Goal: Communication & Community: Share content

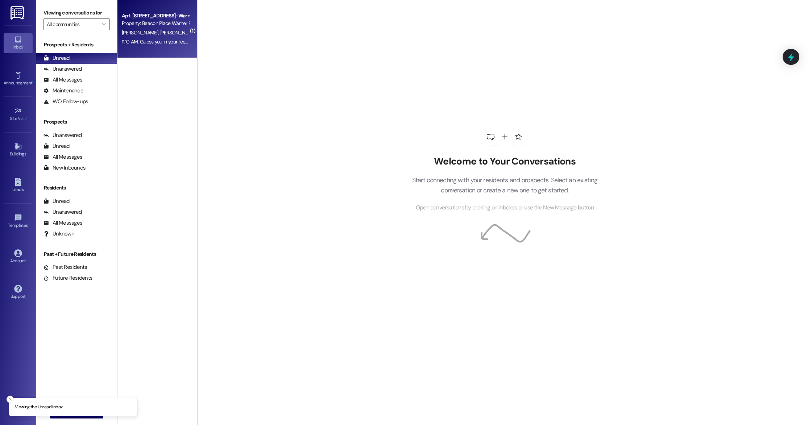
click at [131, 35] on span "[PERSON_NAME]" at bounding box center [141, 32] width 38 height 7
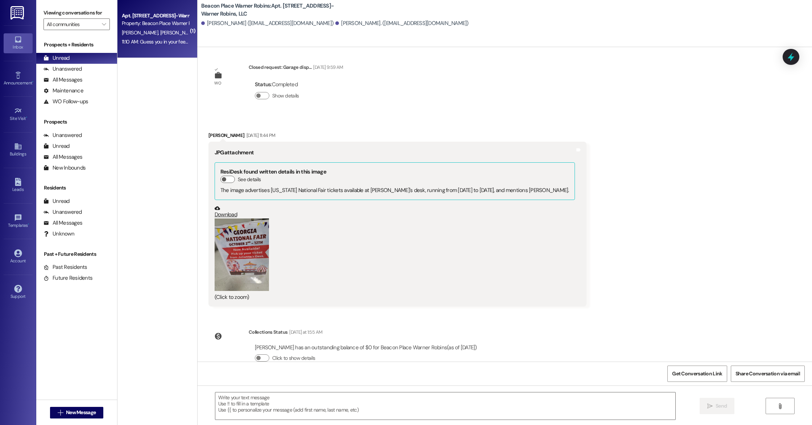
scroll to position [5891, 0]
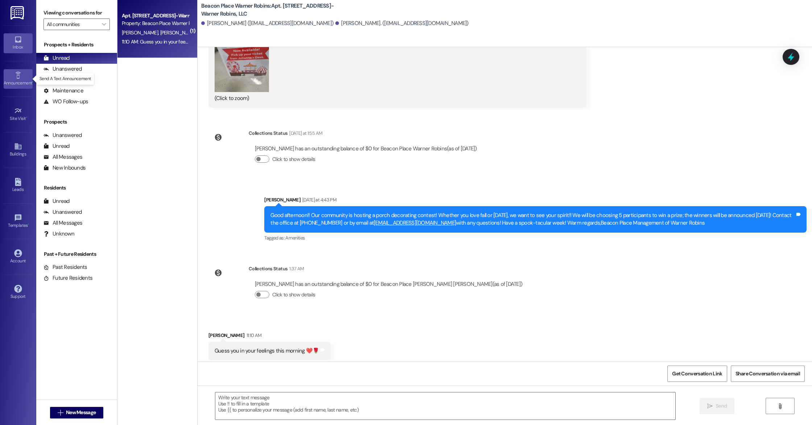
click at [13, 75] on link "Announcement •" at bounding box center [18, 79] width 29 height 20
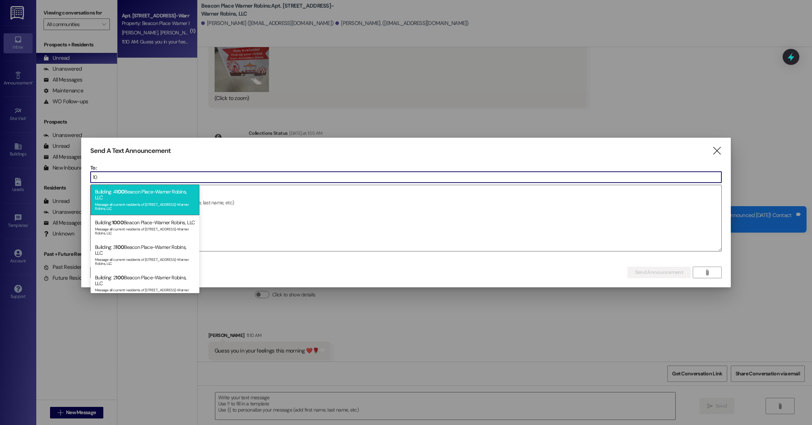
type input "1"
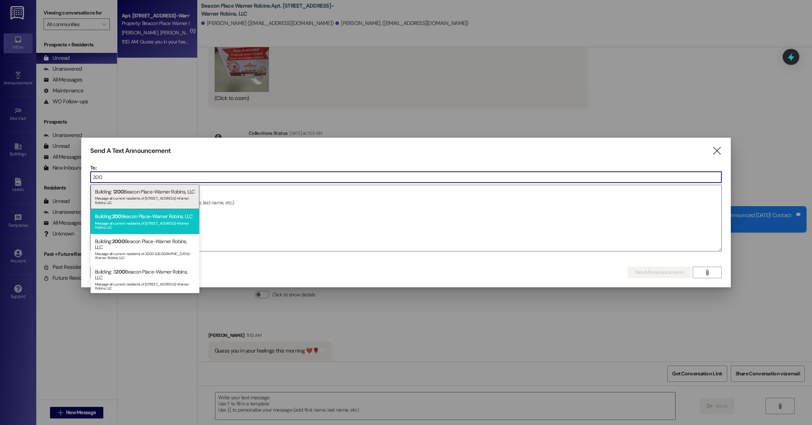
type input "200"
click at [141, 227] on div "Message all current residents of [STREET_ADDRESS]-Warner Robins, LLC" at bounding box center [145, 225] width 100 height 10
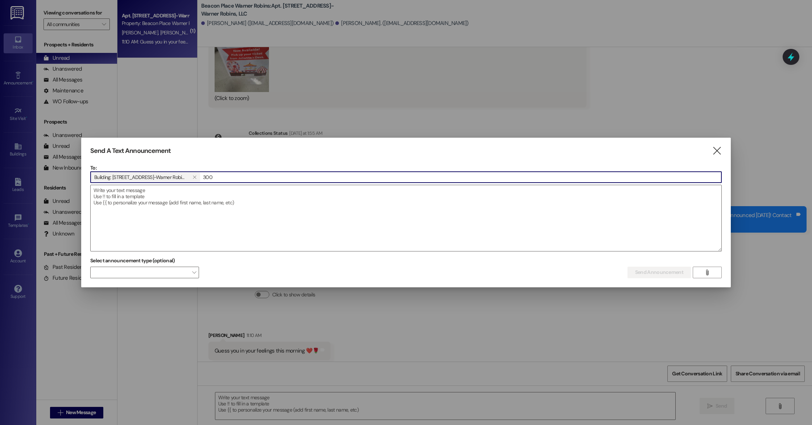
type input "300"
type input "400"
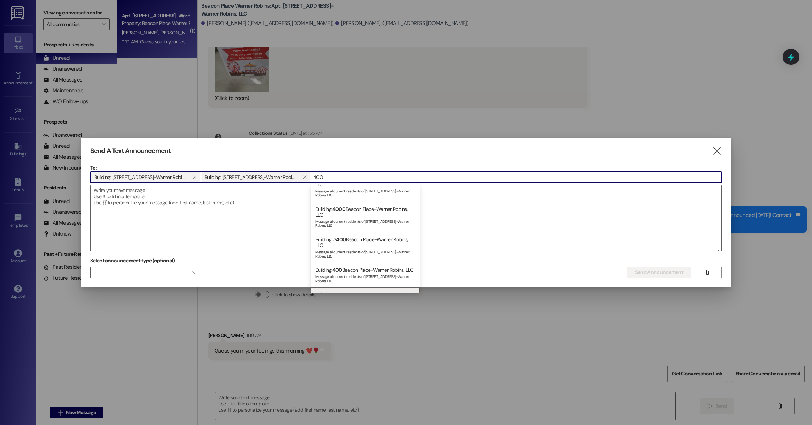
scroll to position [74, 0]
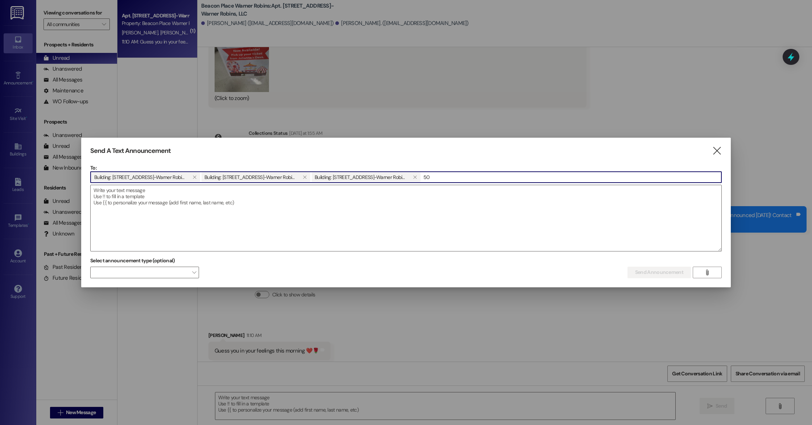
type input "500"
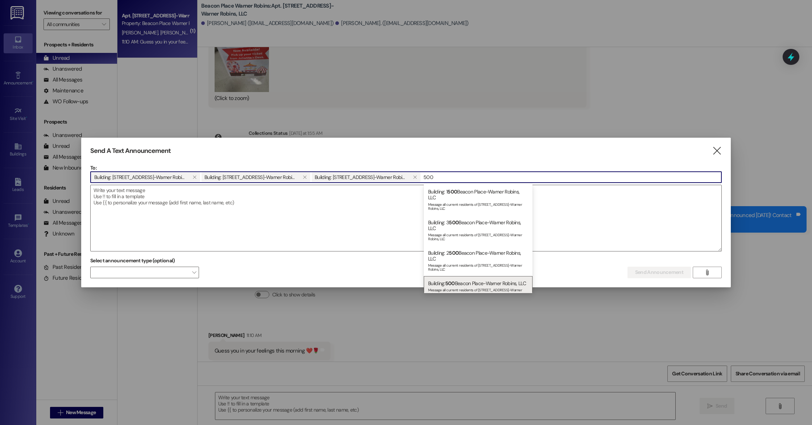
scroll to position [13, 0]
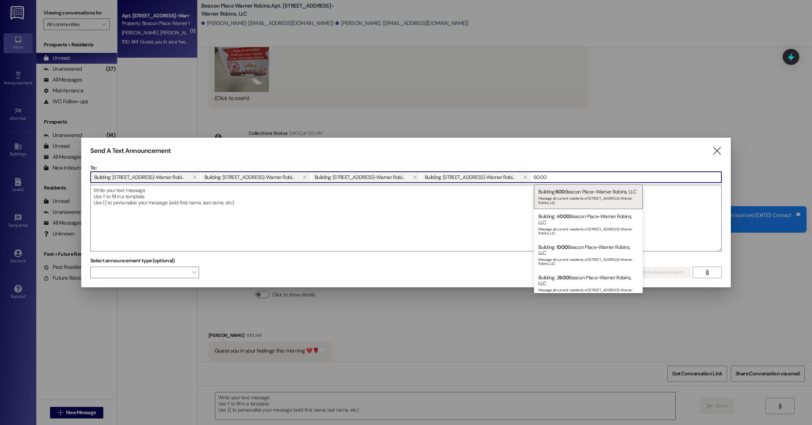
type input "600"
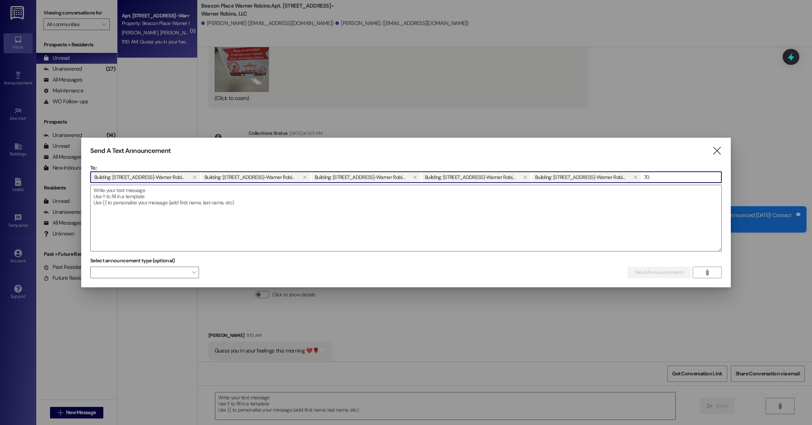
type input "700"
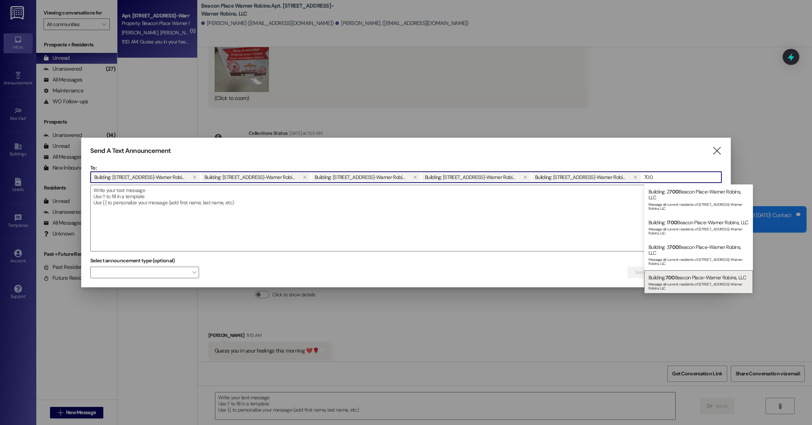
scroll to position [8, 0]
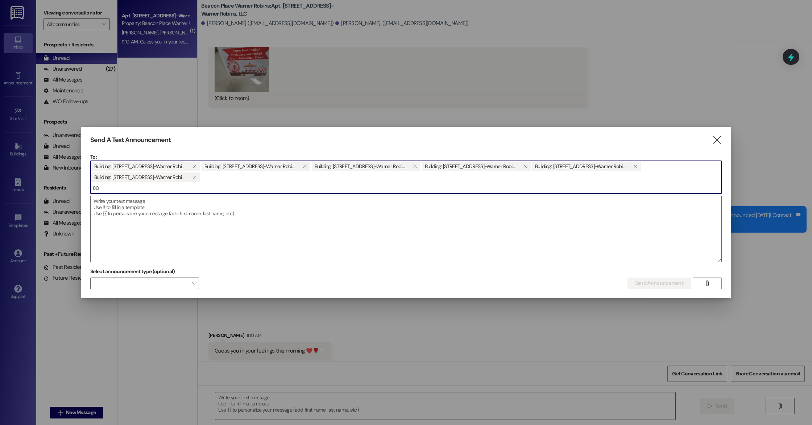
type input "800"
type input "900"
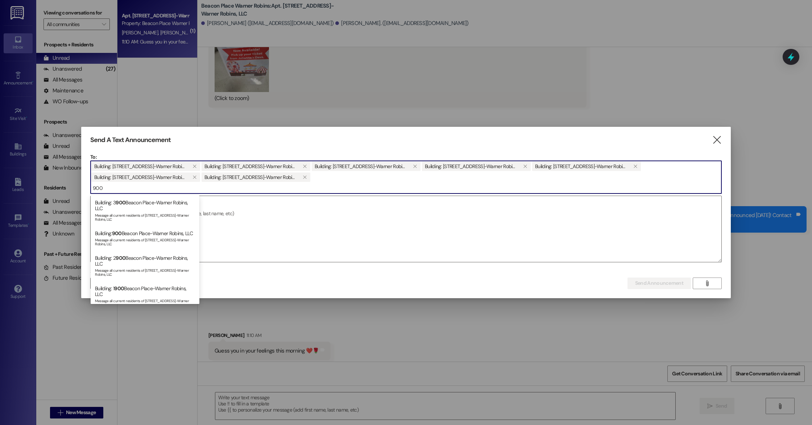
scroll to position [654, 0]
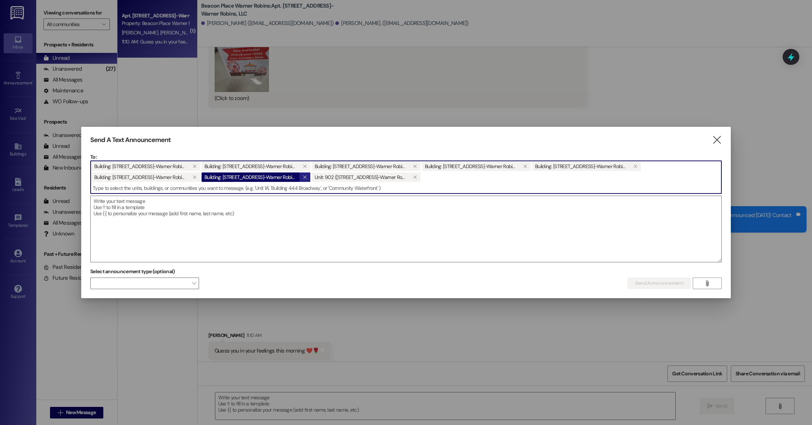
click at [303, 177] on icon "" at bounding box center [305, 177] width 4 height 6
click at [303, 177] on button "" at bounding box center [304, 177] width 11 height 9
click at [244, 184] on input at bounding box center [406, 188] width 631 height 11
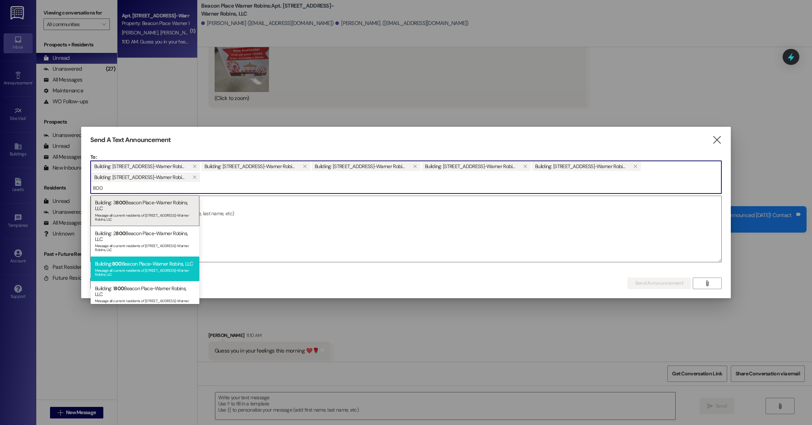
type input "800"
click at [153, 275] on div "Message all current residents of [STREET_ADDRESS]-Warner Robins, LLC" at bounding box center [145, 272] width 100 height 10
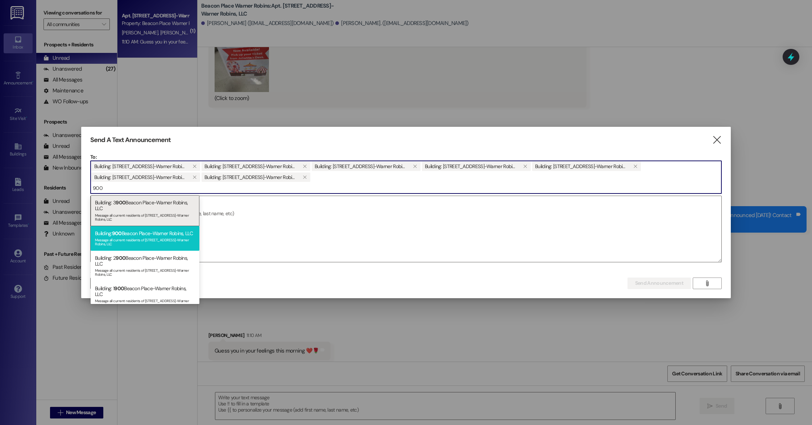
type input "900"
click at [157, 246] on div "Message all current residents of [STREET_ADDRESS]-Warner Robins, LLC" at bounding box center [145, 241] width 100 height 10
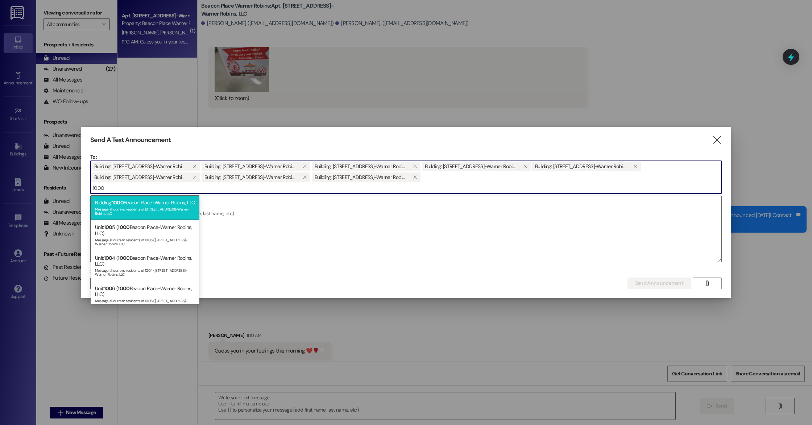
type input "1000"
click at [154, 214] on div "Message all current residents of [STREET_ADDRESS]-Warner Robins, LLC" at bounding box center [145, 211] width 100 height 10
type input "11"
click at [154, 216] on div "Message all current residents of [STREET_ADDRESS]-Warner Robins, LLC" at bounding box center [145, 211] width 100 height 10
type input "1200"
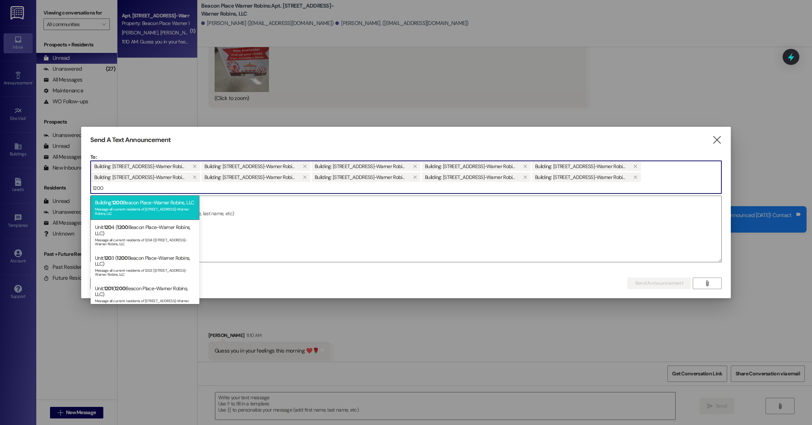
click at [154, 215] on div "Message all current residents of [STREET_ADDRESS]-Warner Robins, LLC" at bounding box center [145, 211] width 100 height 10
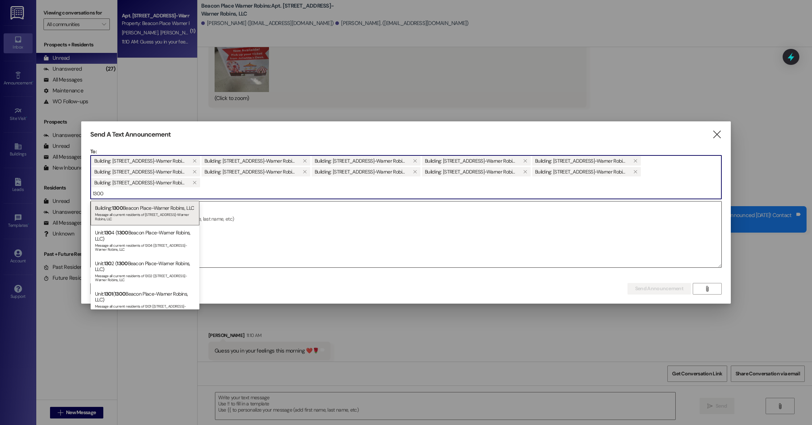
type input "1300"
click at [153, 214] on div "Building: [STREET_ADDRESS]-Warner Robins, LLC Message all current residents of …" at bounding box center [145, 213] width 109 height 25
type input "1400"
click at [150, 216] on div "Building: [STREET_ADDRESS]-Warner Robins, LLC Message all current residents of …" at bounding box center [145, 213] width 109 height 25
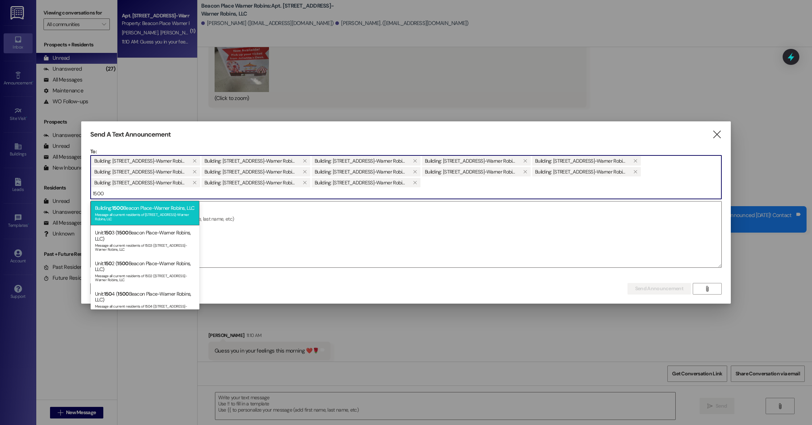
type input "1500"
click at [138, 212] on div "Building: [STREET_ADDRESS]-Warner Robins, LLC Message all current residents of …" at bounding box center [145, 213] width 109 height 25
type input "1600"
click at [142, 216] on div "Building: [STREET_ADDRESS]-Warner Robins, LLC Message all current residents of …" at bounding box center [145, 213] width 109 height 25
type input "1700"
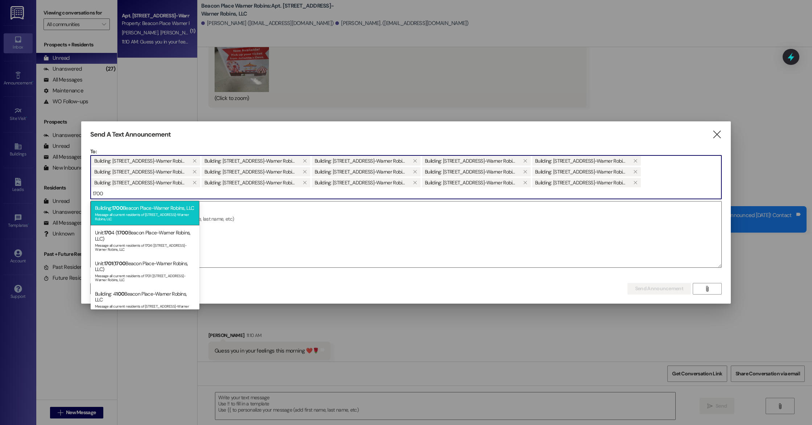
click at [138, 216] on div "Building: [STREET_ADDRESS]-Warner Robins, LLC Message all current residents of …" at bounding box center [145, 213] width 109 height 25
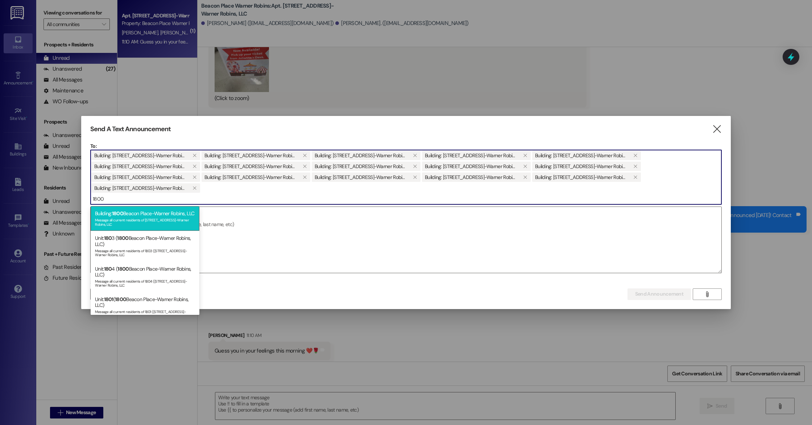
type input "1800"
click at [137, 226] on div "Message all current residents of [STREET_ADDRESS]-Warner Robins, LLC" at bounding box center [145, 221] width 100 height 10
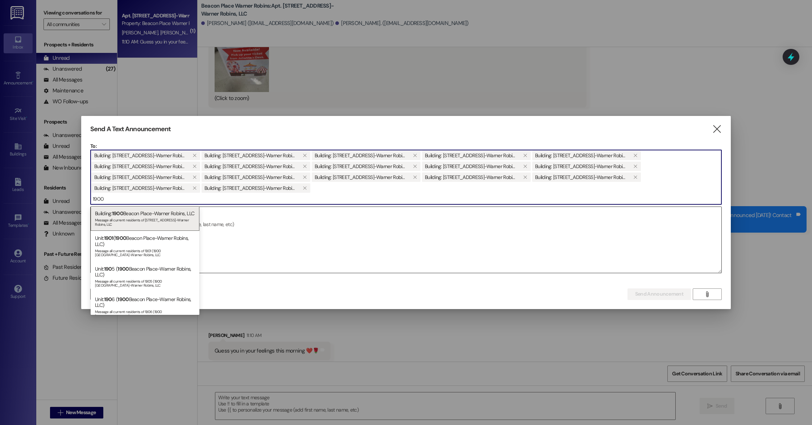
type input "1900"
click at [135, 222] on div "Message all current residents of [STREET_ADDRESS]-Warner Robins, LLC" at bounding box center [145, 221] width 100 height 10
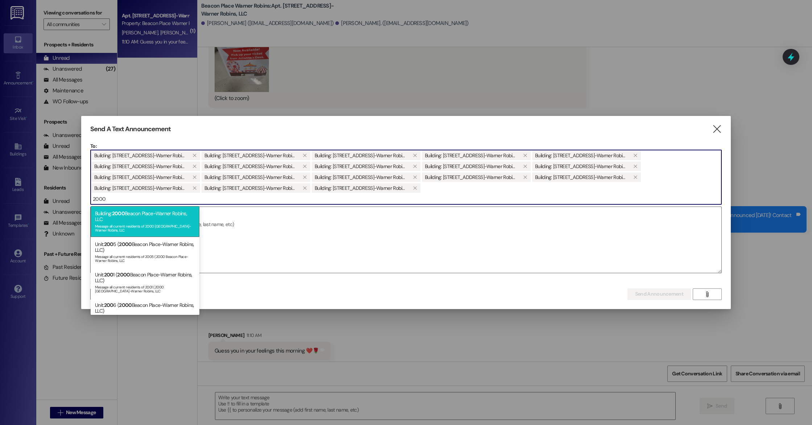
type input "2000"
click at [141, 217] on div "Building: [STREET_ADDRESS]-Warner Robins, LLC Message all current residents of …" at bounding box center [145, 221] width 109 height 30
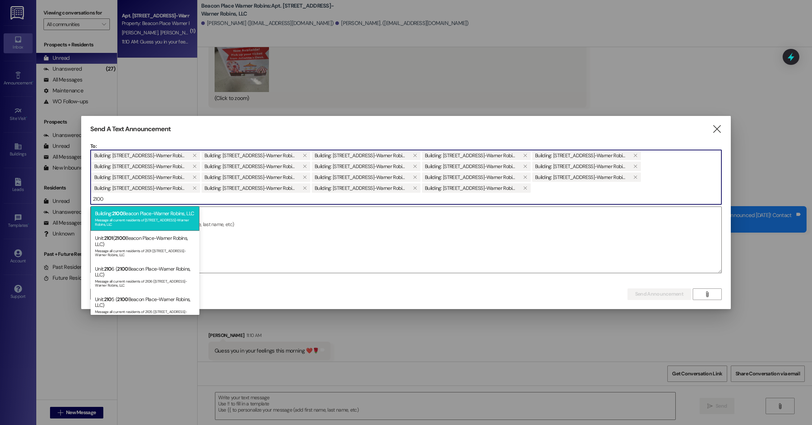
type input "2100"
click at [145, 217] on div "Building: [STREET_ADDRESS]-Warner Robins, LLC Message all current residents of …" at bounding box center [145, 218] width 109 height 25
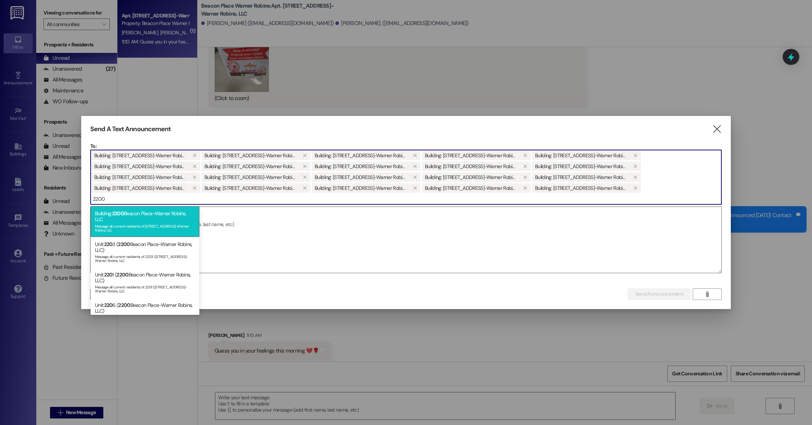
type input "2200"
click at [125, 211] on div "Building: [STREET_ADDRESS]-Warner Robins, LLC Message all current residents of …" at bounding box center [145, 221] width 109 height 30
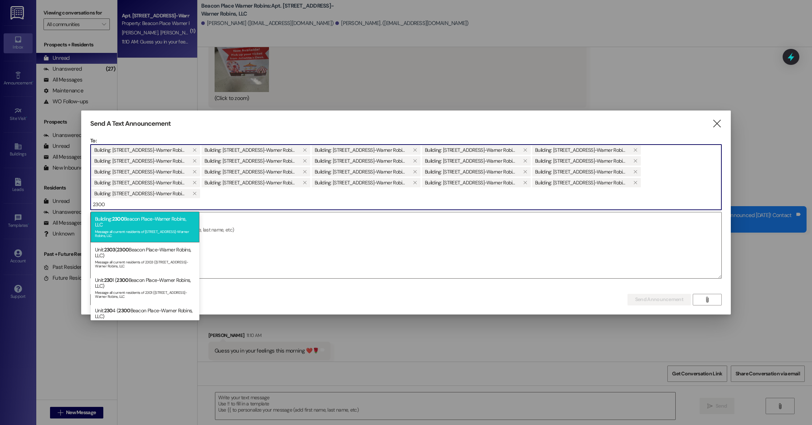
type input "2300"
click at [131, 220] on div "Building: [STREET_ADDRESS]-Warner Robins, LLC Message all current residents of …" at bounding box center [145, 227] width 109 height 30
type input "2400"
click at [129, 221] on div "Building: [STREET_ADDRESS]-Warner Robins, LLC Message all current residents of …" at bounding box center [145, 227] width 109 height 30
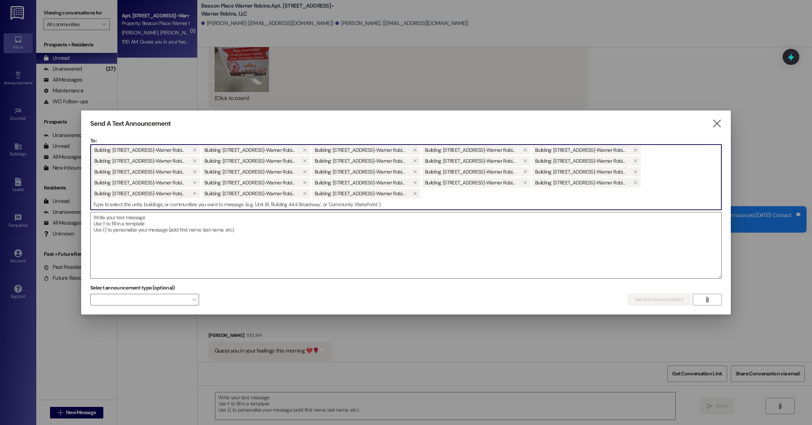
click at [129, 221] on textarea at bounding box center [406, 245] width 631 height 66
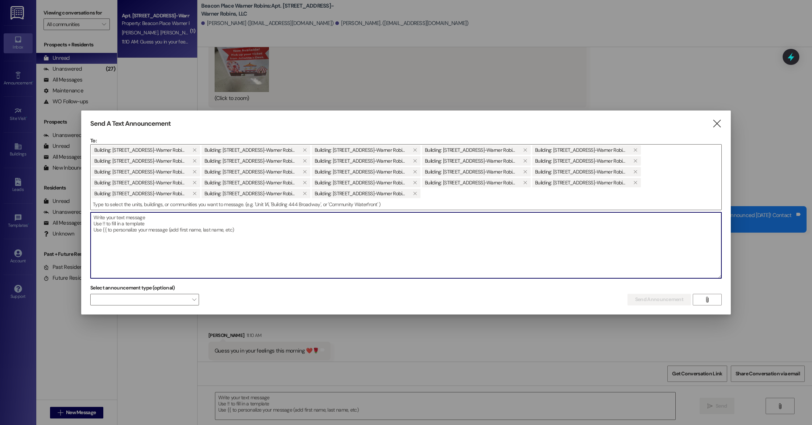
paste textarea "Good Afternoon! [PERSON_NAME] has re-sent the invitation email to those of you …"
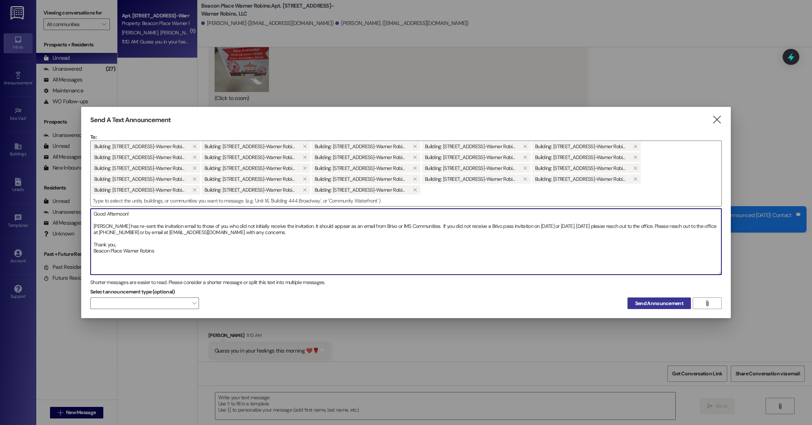
type textarea "Good Afternoon! [PERSON_NAME] has re-sent the invitation email to those of you …"
click at [644, 305] on span "Send Announcement" at bounding box center [659, 304] width 48 height 8
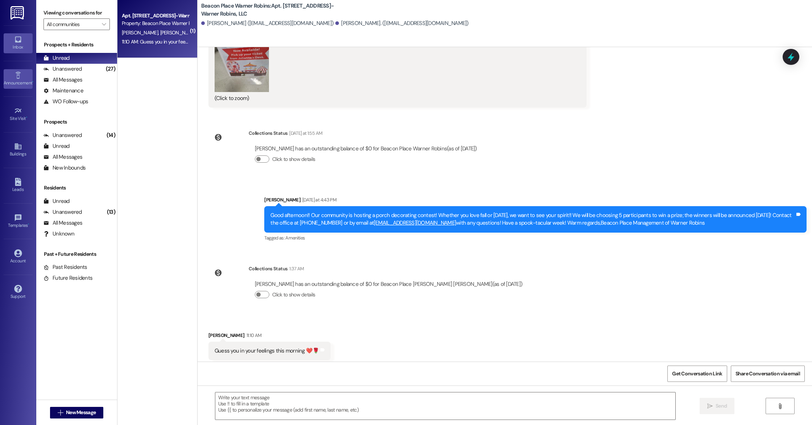
click at [13, 78] on link "Announcement •" at bounding box center [18, 79] width 29 height 20
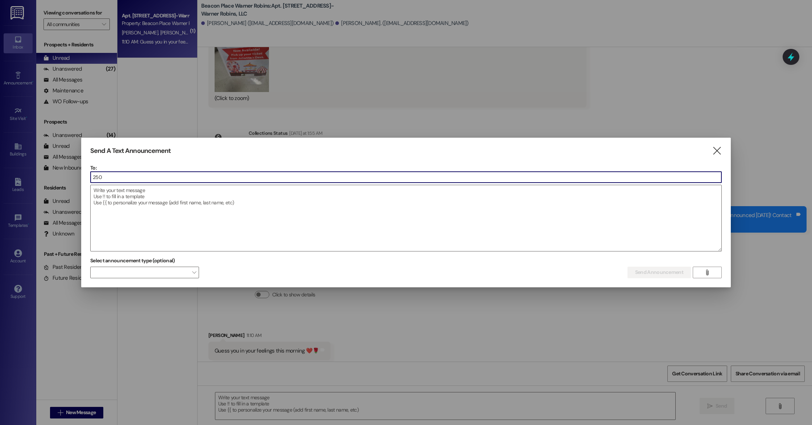
type input "2500"
type input "2600"
type input "2700"
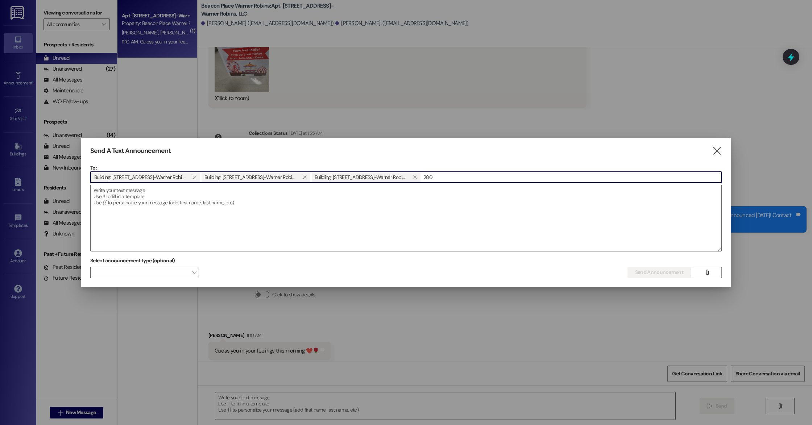
type input "2800"
type input "2900"
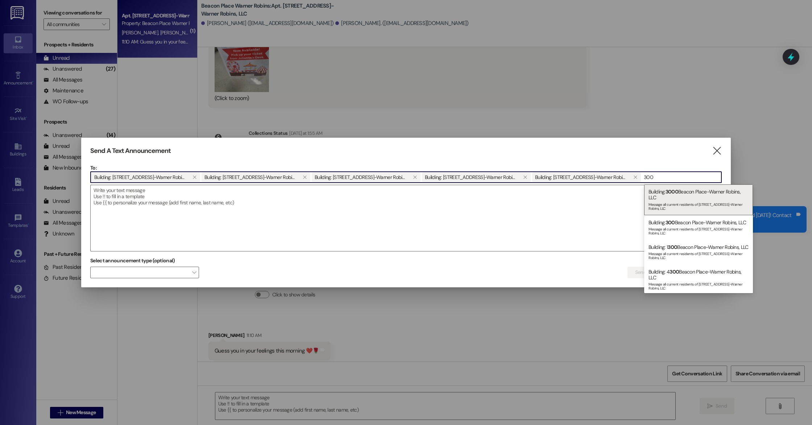
type input "3000"
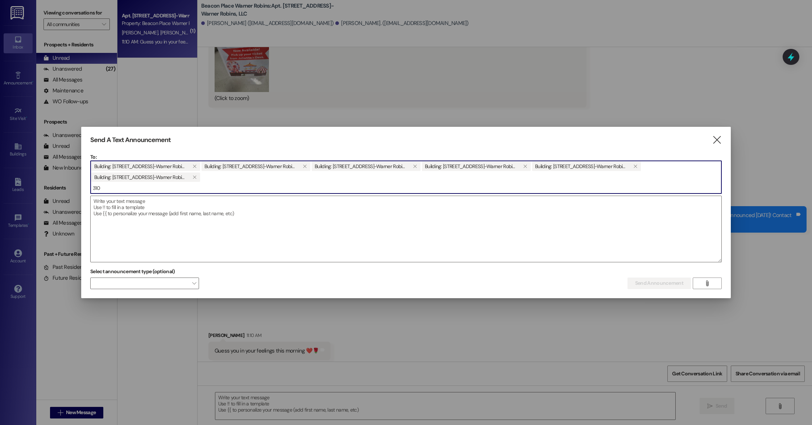
type input "3100"
type input "3200"
type input "3300"
type input "3400"
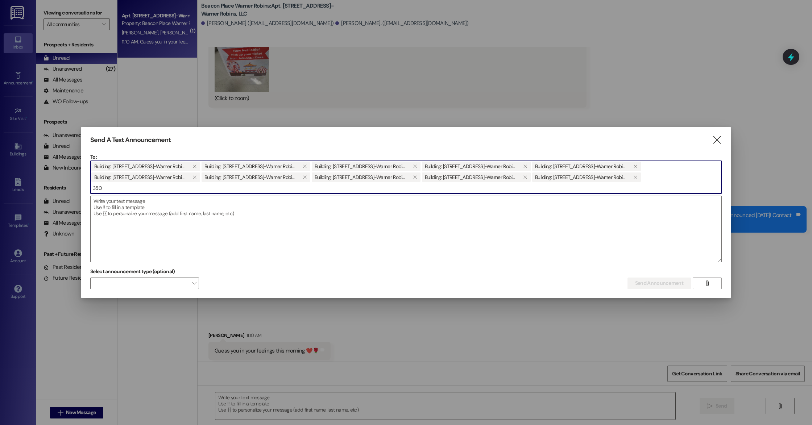
type input "3500"
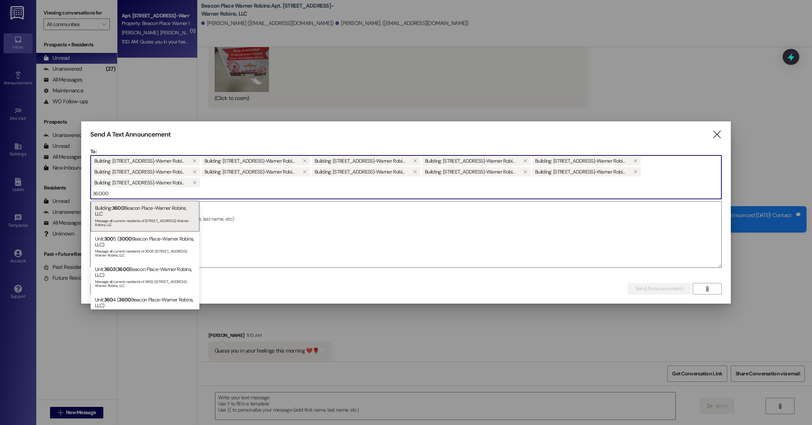
type input "3600"
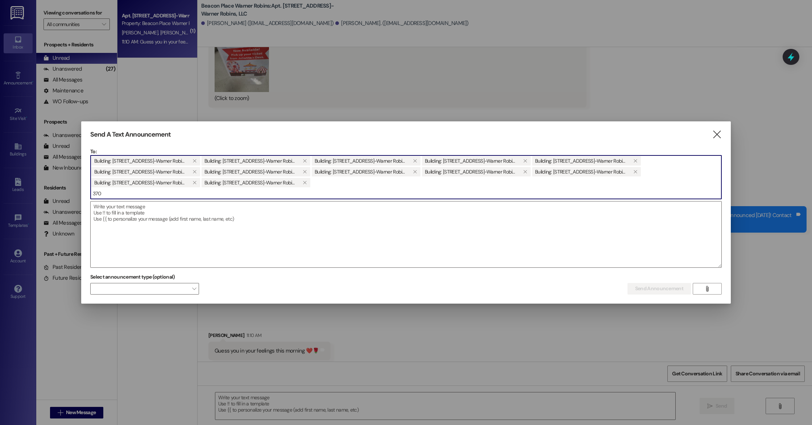
type input "3700"
type input "3800"
type input "2"
type input "3900"
type input "4000"
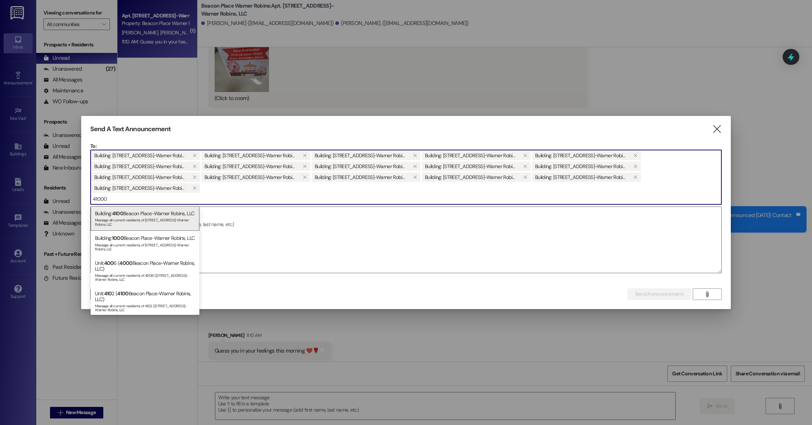
type input "4100"
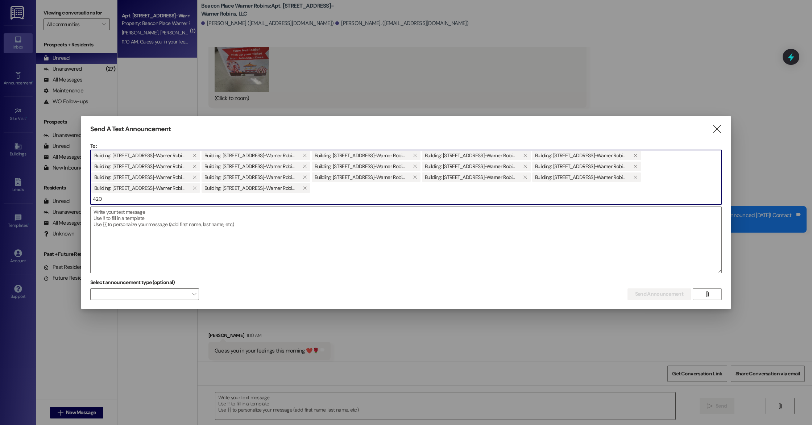
type input "4200"
type input "4300"
type input "4400"
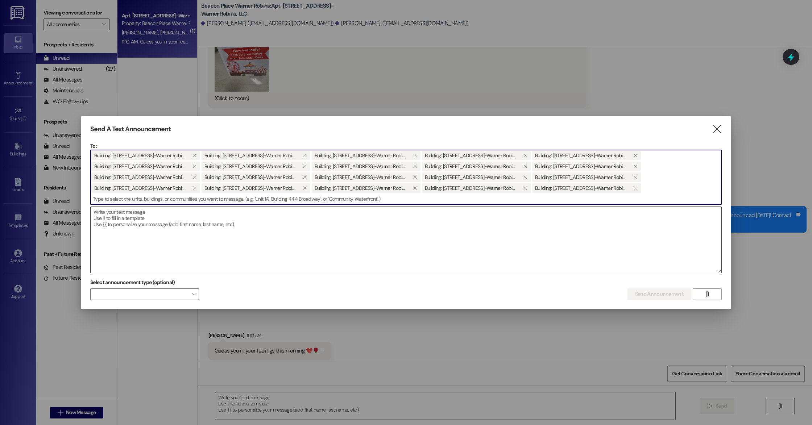
click at [143, 221] on textarea at bounding box center [406, 240] width 631 height 66
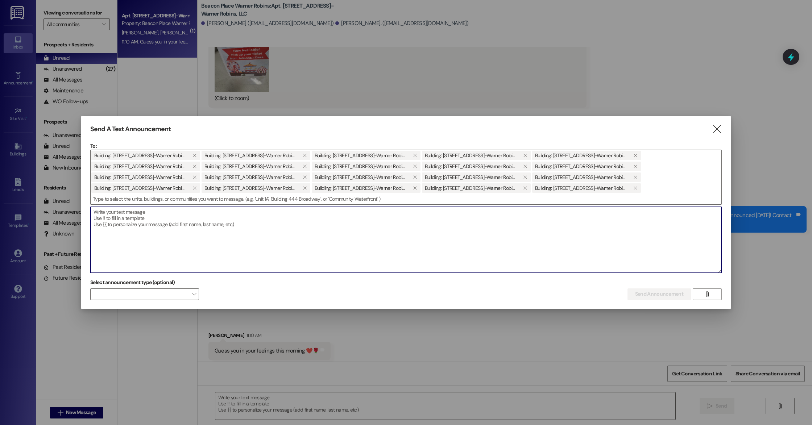
paste textarea "Good Afternoon! [PERSON_NAME] has re-sent the invitation email to those of you …"
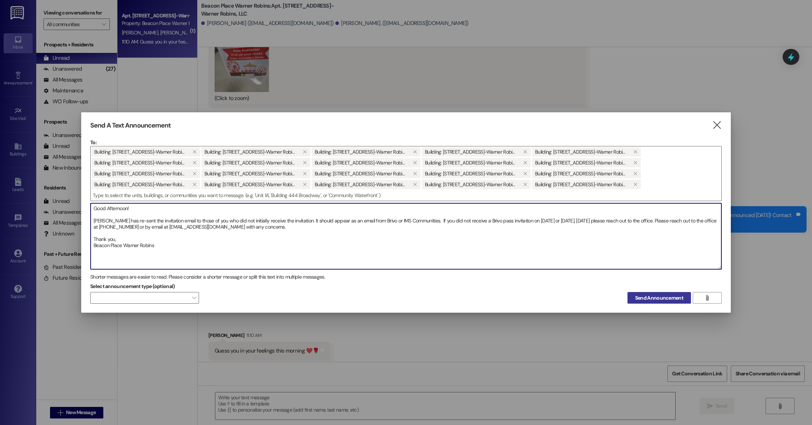
type textarea "Good Afternoon! [PERSON_NAME] has re-sent the invitation email to those of you …"
click at [658, 298] on span "Send Announcement" at bounding box center [659, 298] width 48 height 8
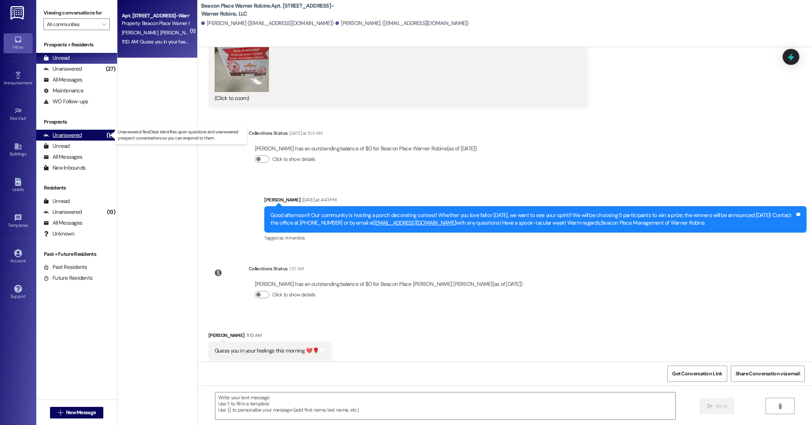
click at [84, 136] on div "Unanswered (14)" at bounding box center [76, 135] width 81 height 11
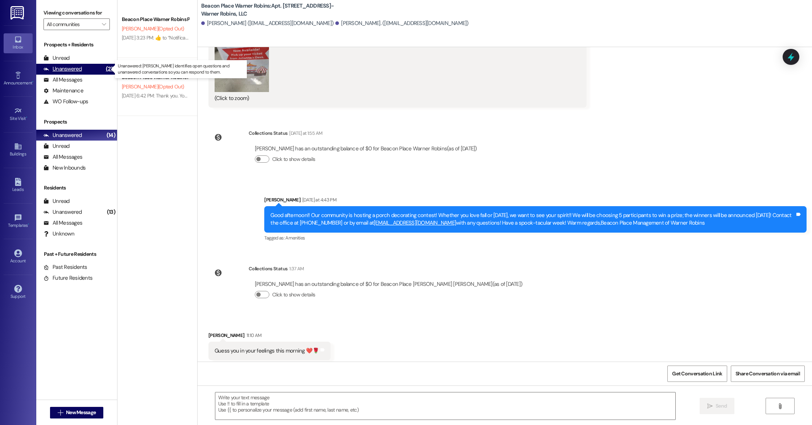
click at [71, 68] on div "Unanswered" at bounding box center [63, 69] width 38 height 8
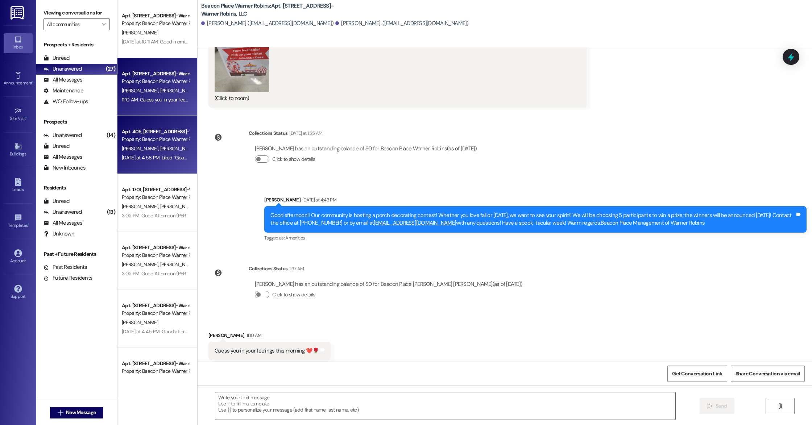
click at [180, 152] on div "[PERSON_NAME] [PERSON_NAME]" at bounding box center [155, 148] width 69 height 9
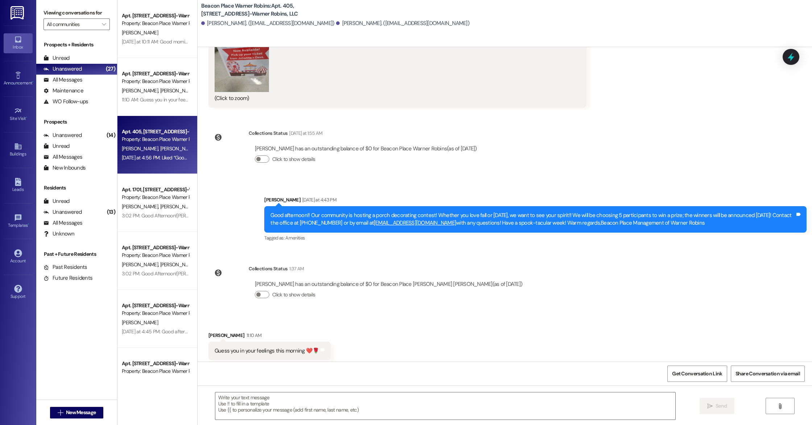
scroll to position [747, 0]
